Goal: Transaction & Acquisition: Purchase product/service

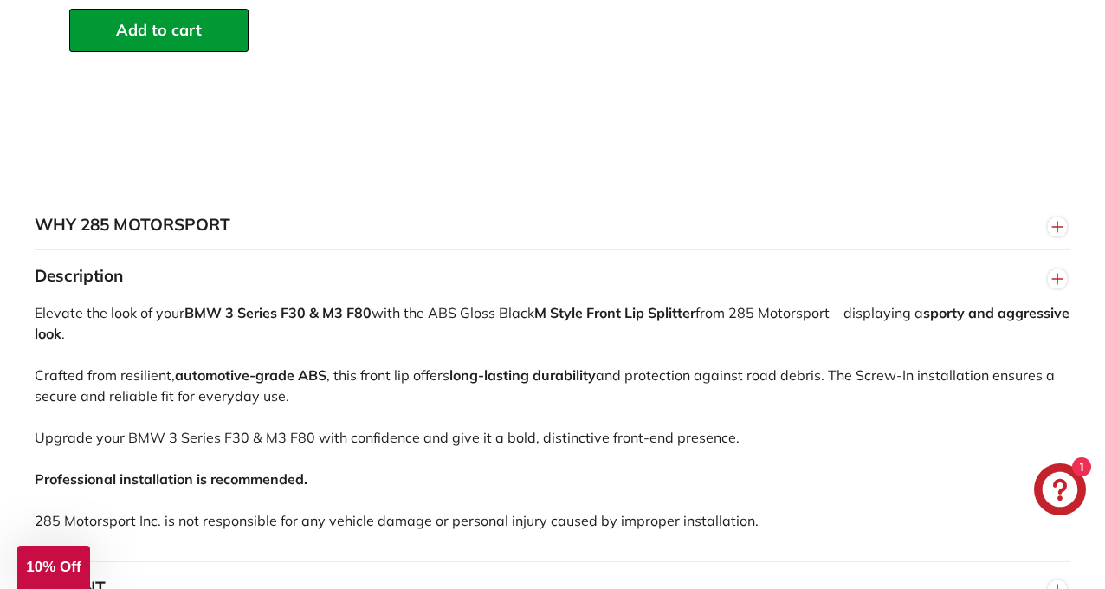
scroll to position [2356, 0]
